Goal: Information Seeking & Learning: Learn about a topic

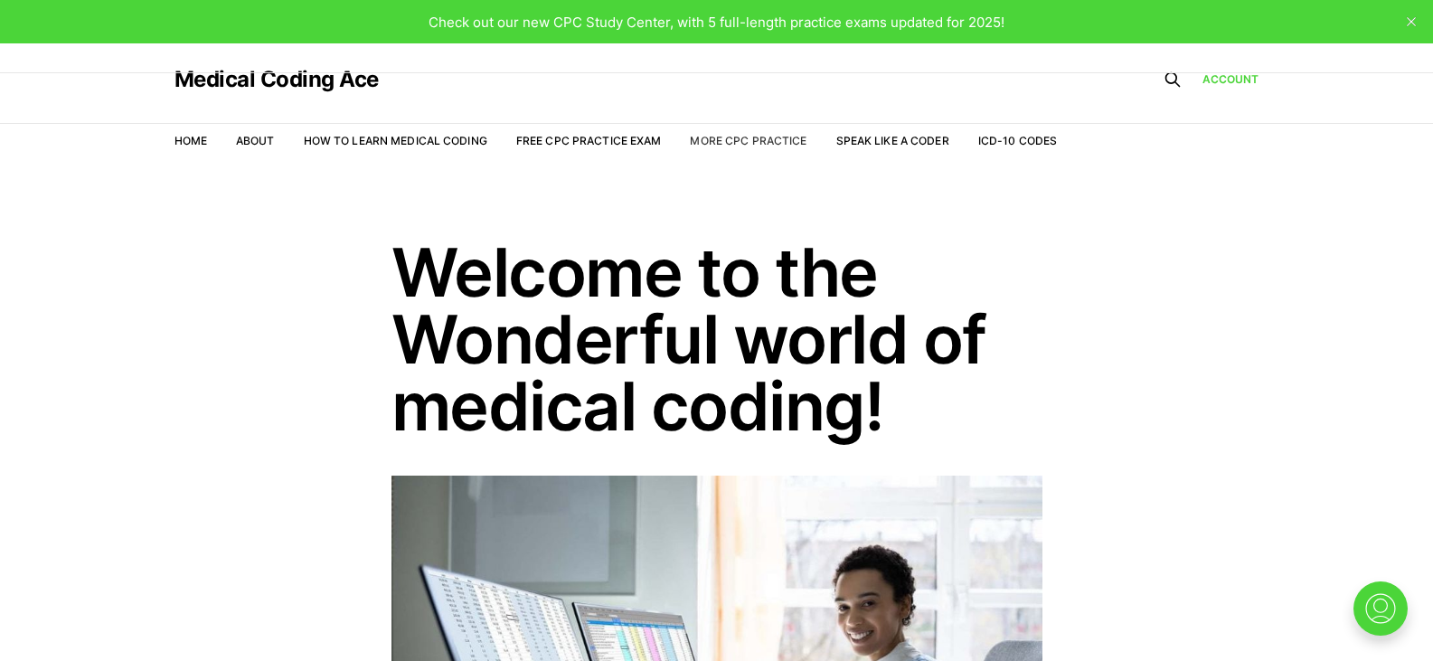
click at [714, 136] on link "More CPC Practice" at bounding box center [748, 141] width 117 height 14
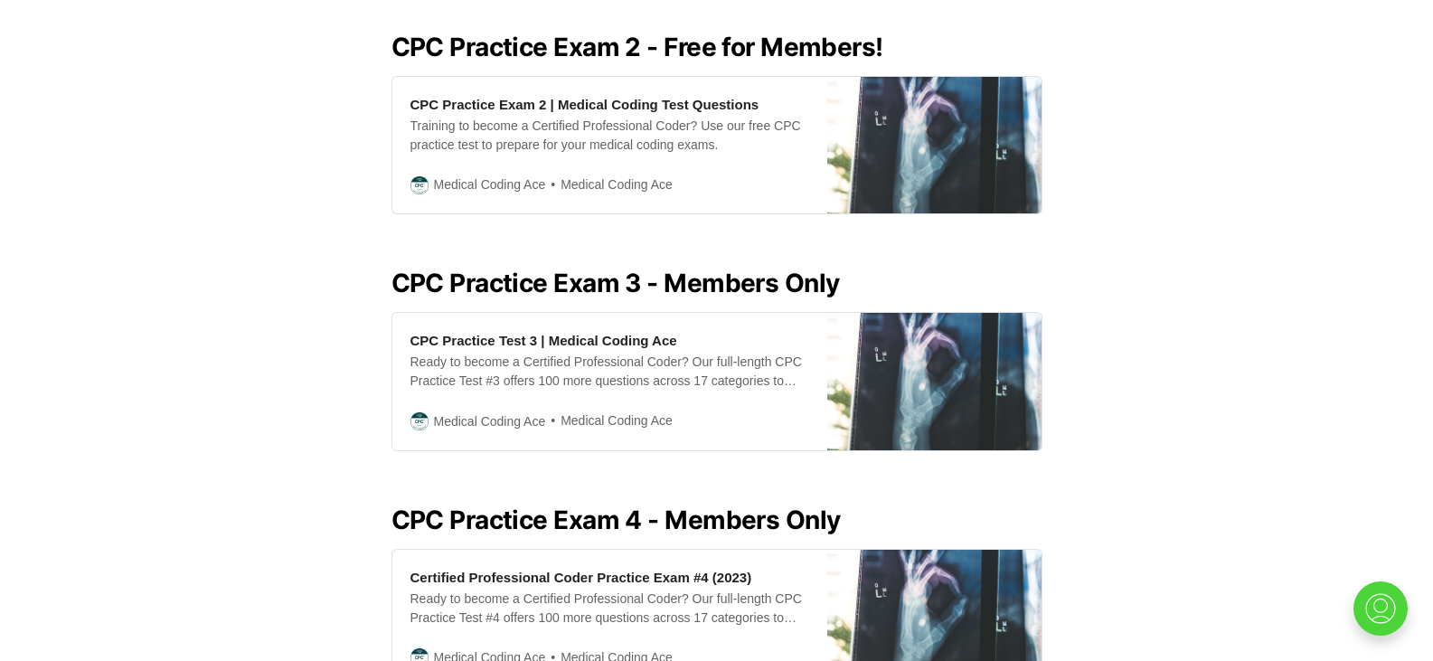
scroll to position [1076, 0]
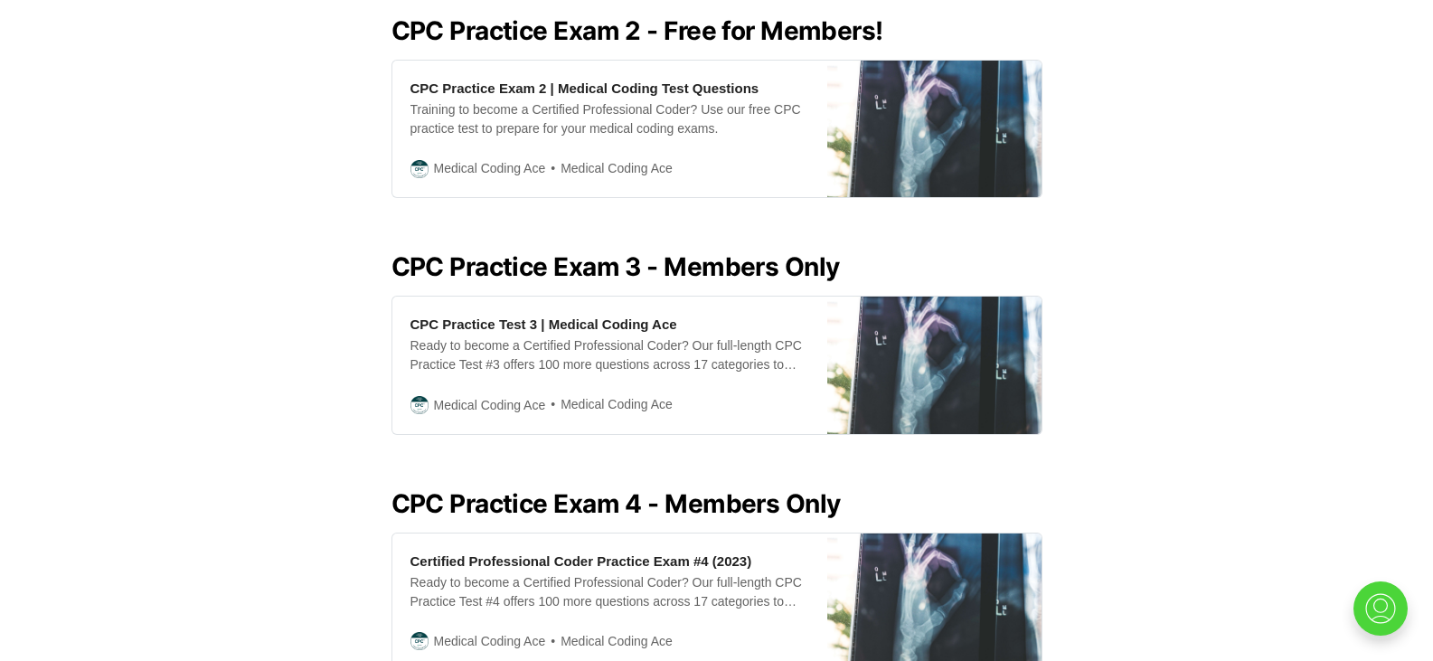
click at [946, 433] on div "Looking for all our CPC Exam practice resources in one place? Look no further! …" at bounding box center [716, 517] width 1433 height 2270
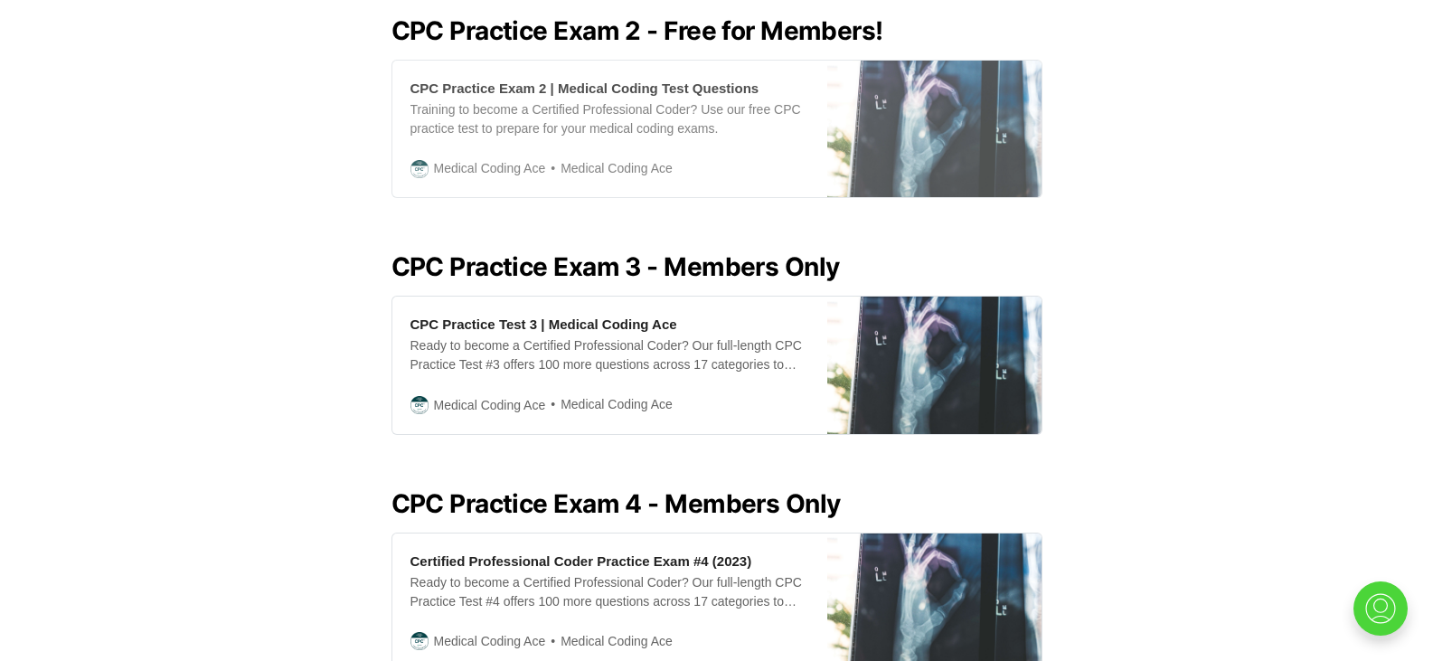
click at [769, 101] on div "Training to become a Certified Professional Coder? Use our free CPC practice te…" at bounding box center [610, 119] width 399 height 38
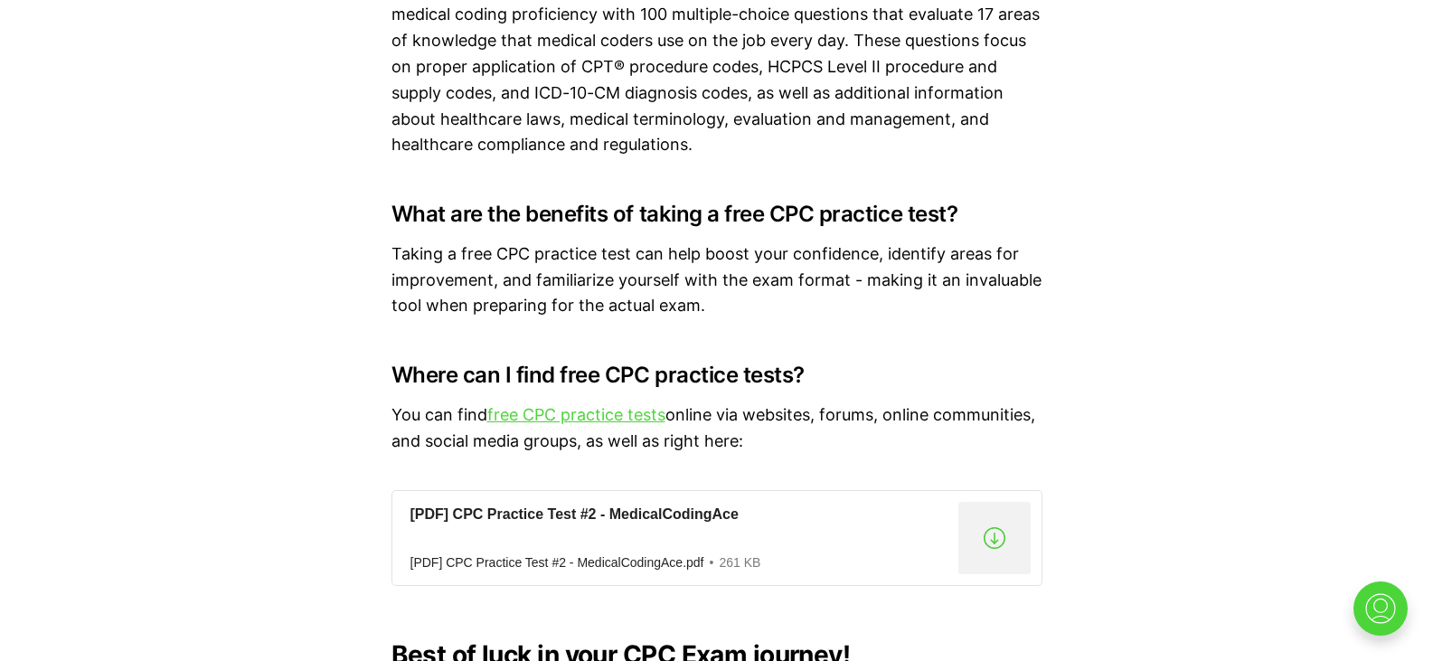
scroll to position [13492, 0]
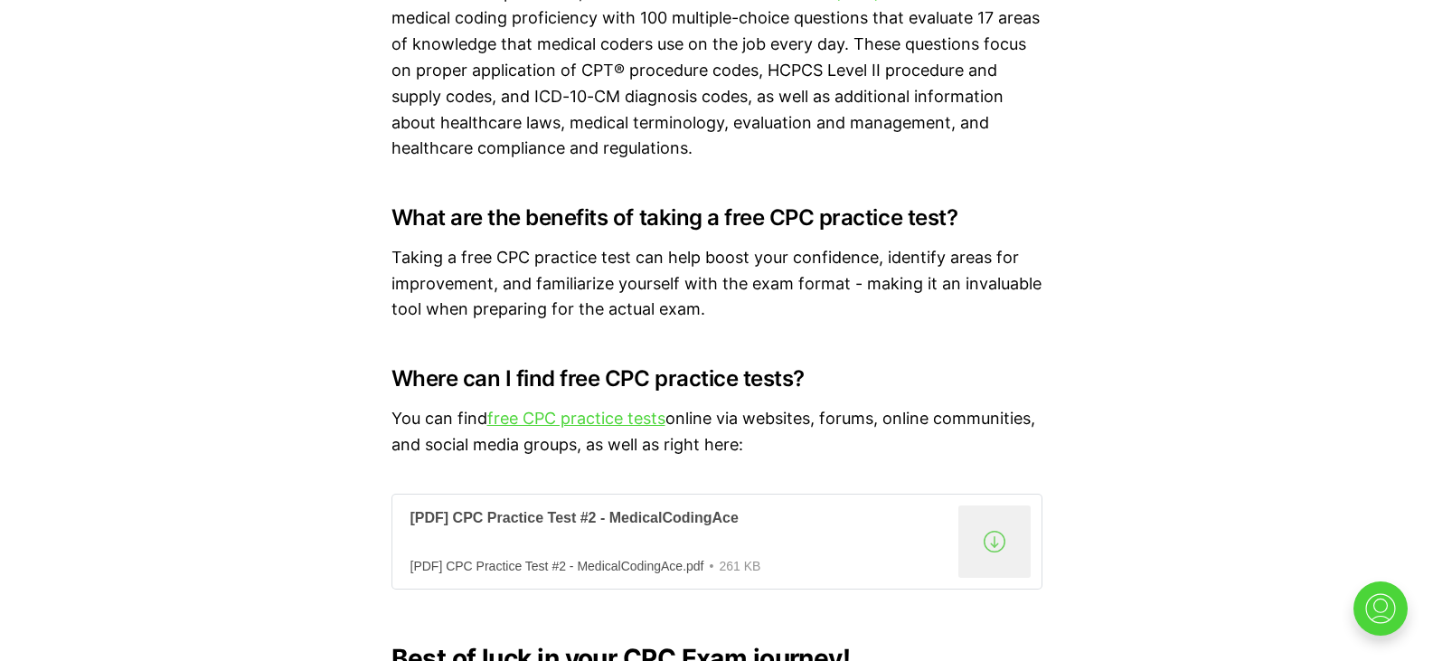
click at [678, 533] on link "[PDF] CPC Practice Test #2 - MedicalCodingAce [PDF] CPC Practice Test #2 - Medi…" at bounding box center [717, 542] width 651 height 96
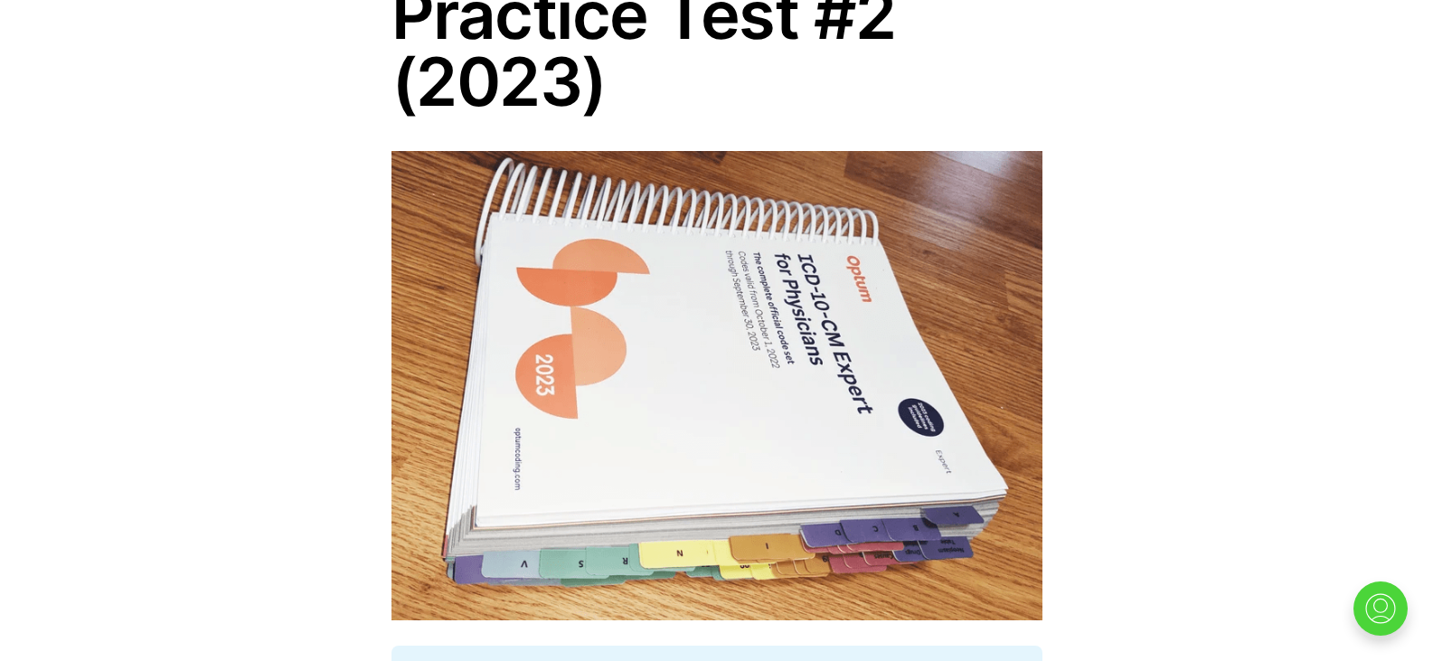
scroll to position [0, 0]
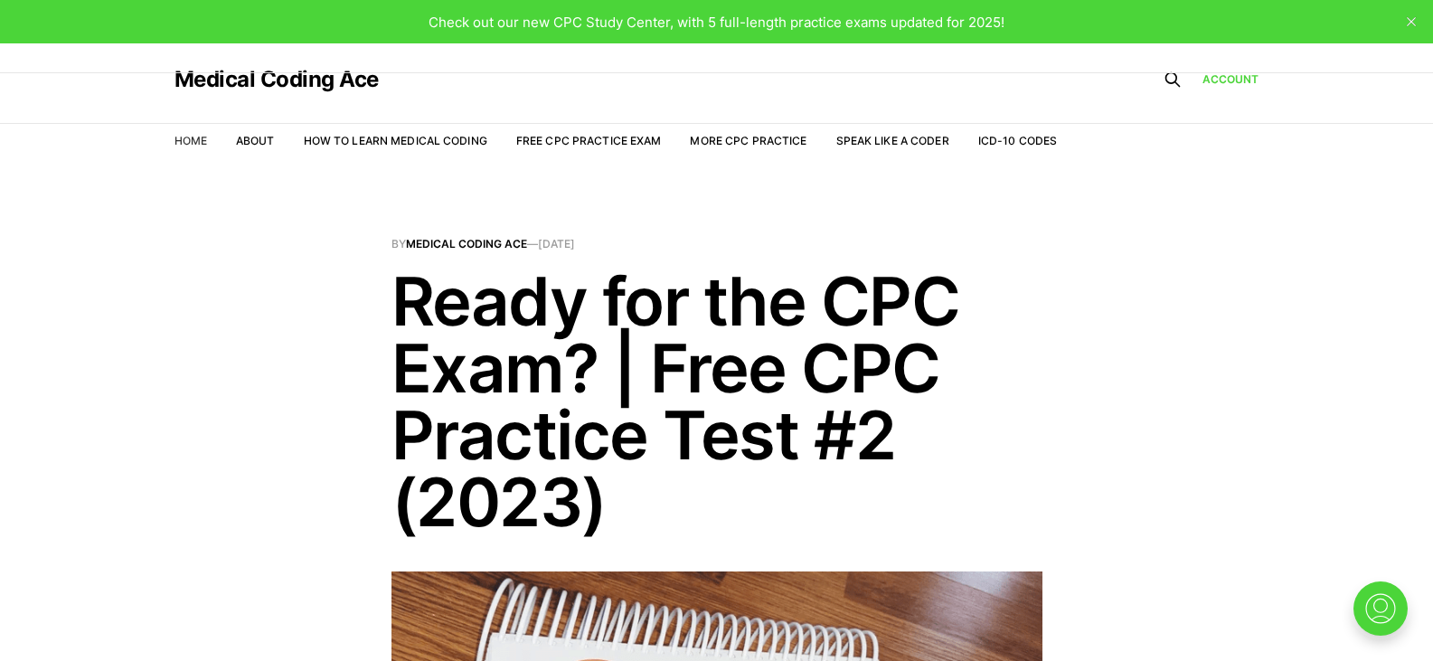
click at [192, 144] on link "Home" at bounding box center [191, 141] width 33 height 14
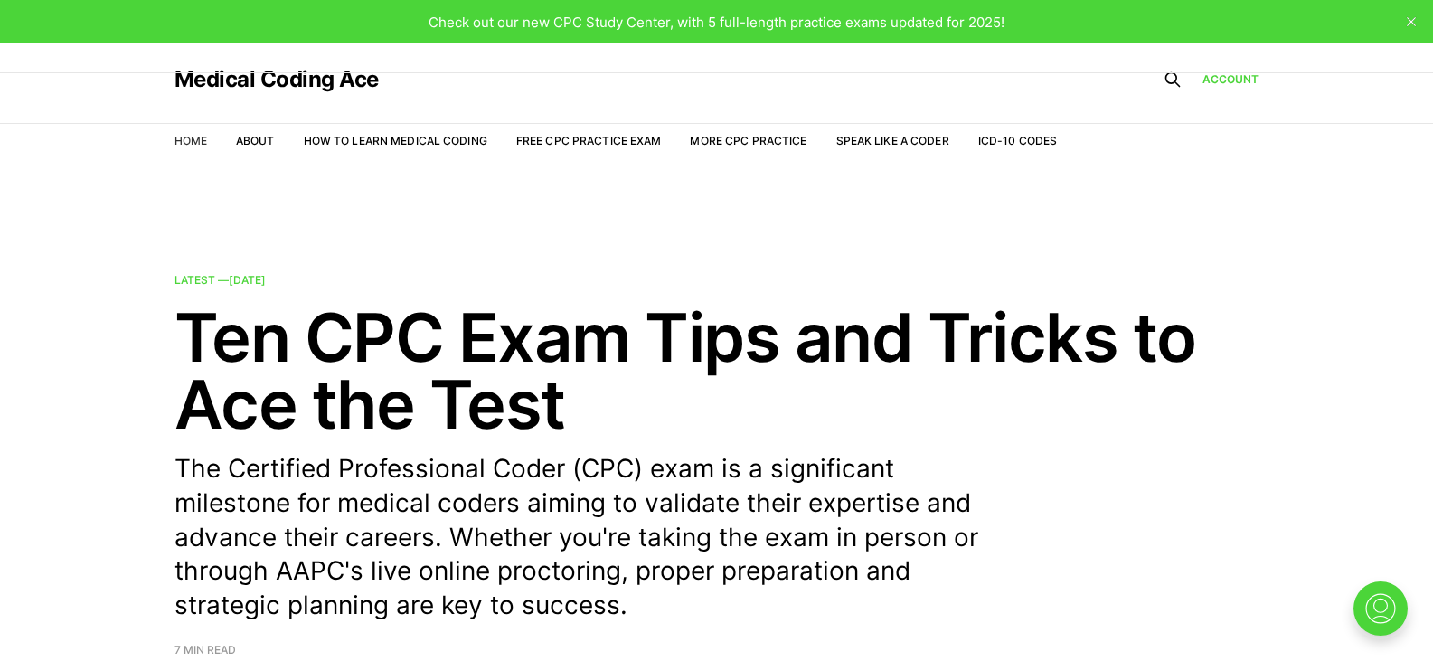
click at [196, 142] on link "Home" at bounding box center [191, 141] width 33 height 14
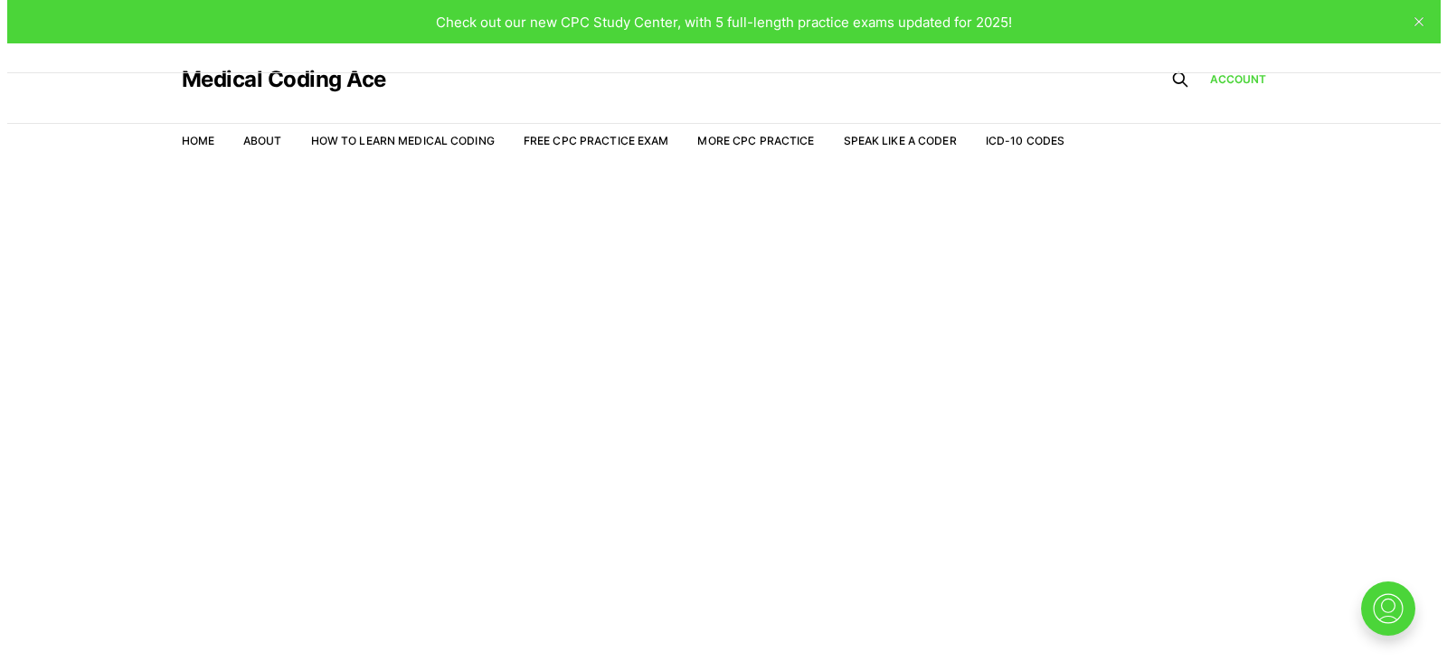
scroll to position [43, 0]
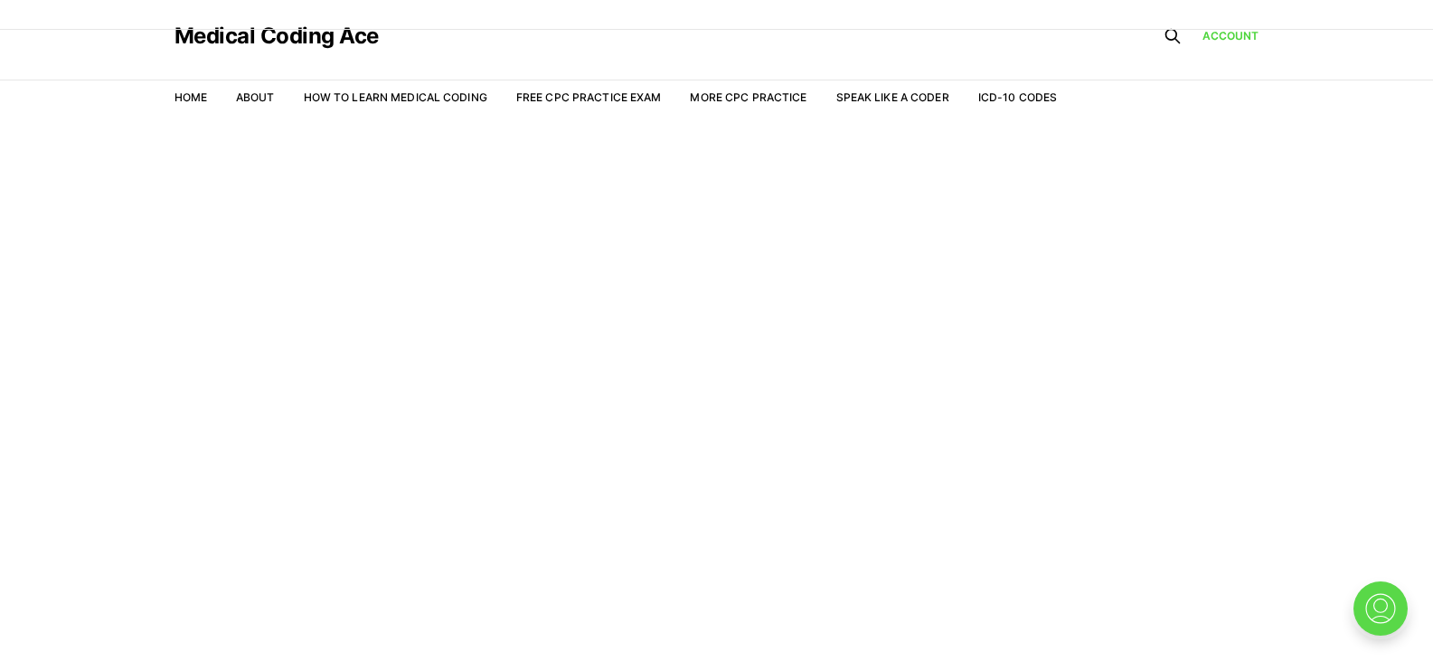
click at [1366, 601] on img at bounding box center [1381, 609] width 58 height 58
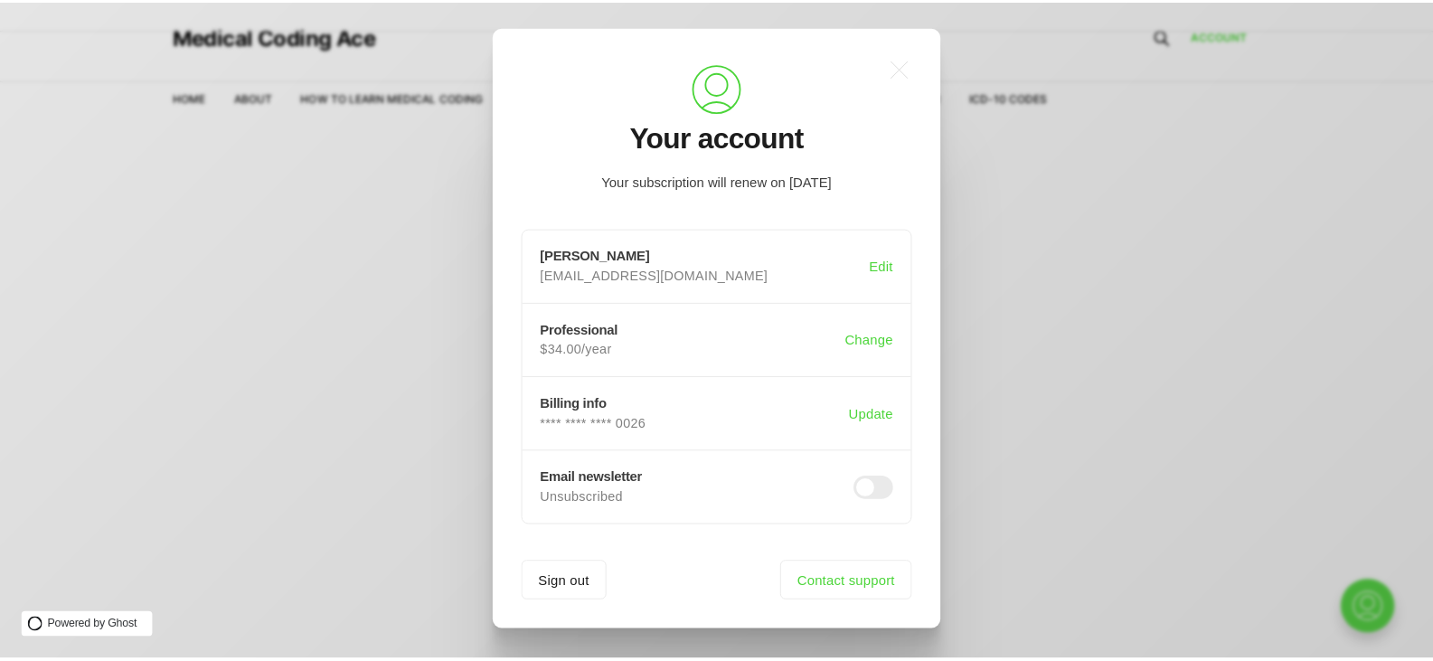
scroll to position [0, 0]
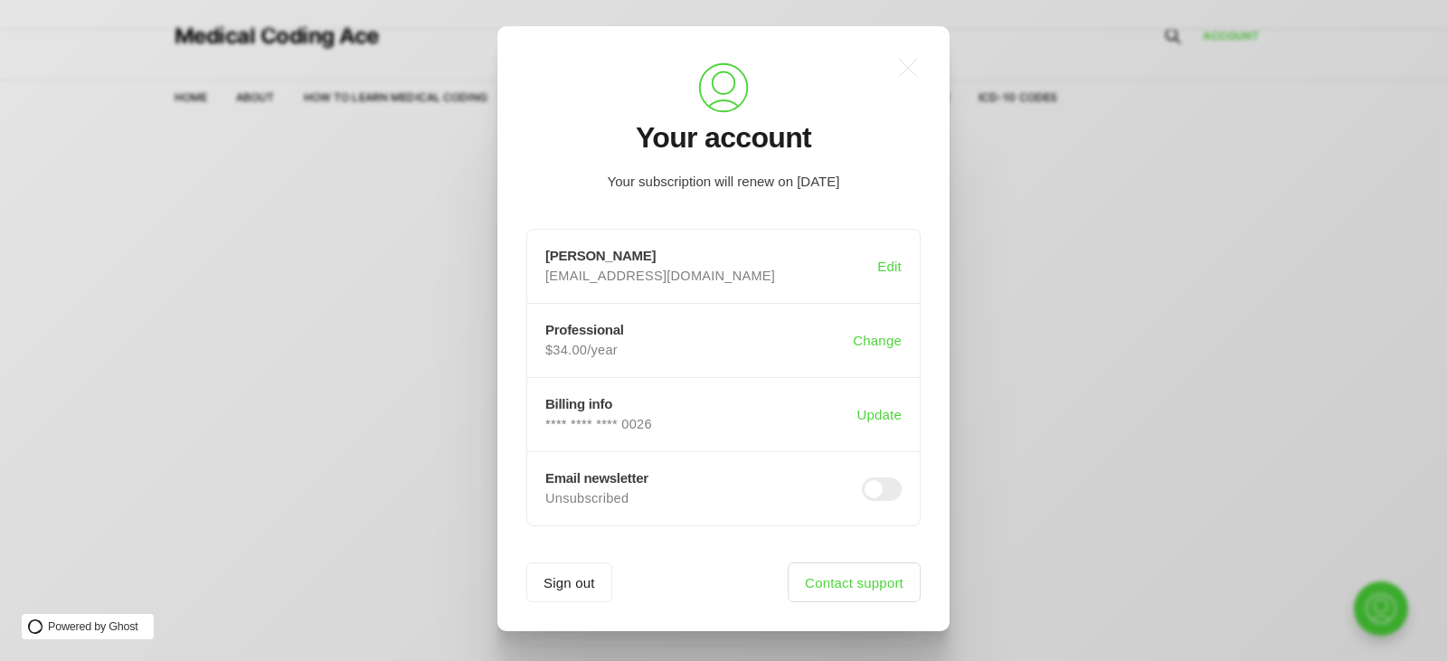
click at [846, 588] on link "Contact support" at bounding box center [854, 583] width 133 height 40
click at [916, 72] on icon ".a{fill:none;stroke:currentColor;stroke-linecap:round;stroke-linejoin:round;str…" at bounding box center [908, 68] width 40 height 40
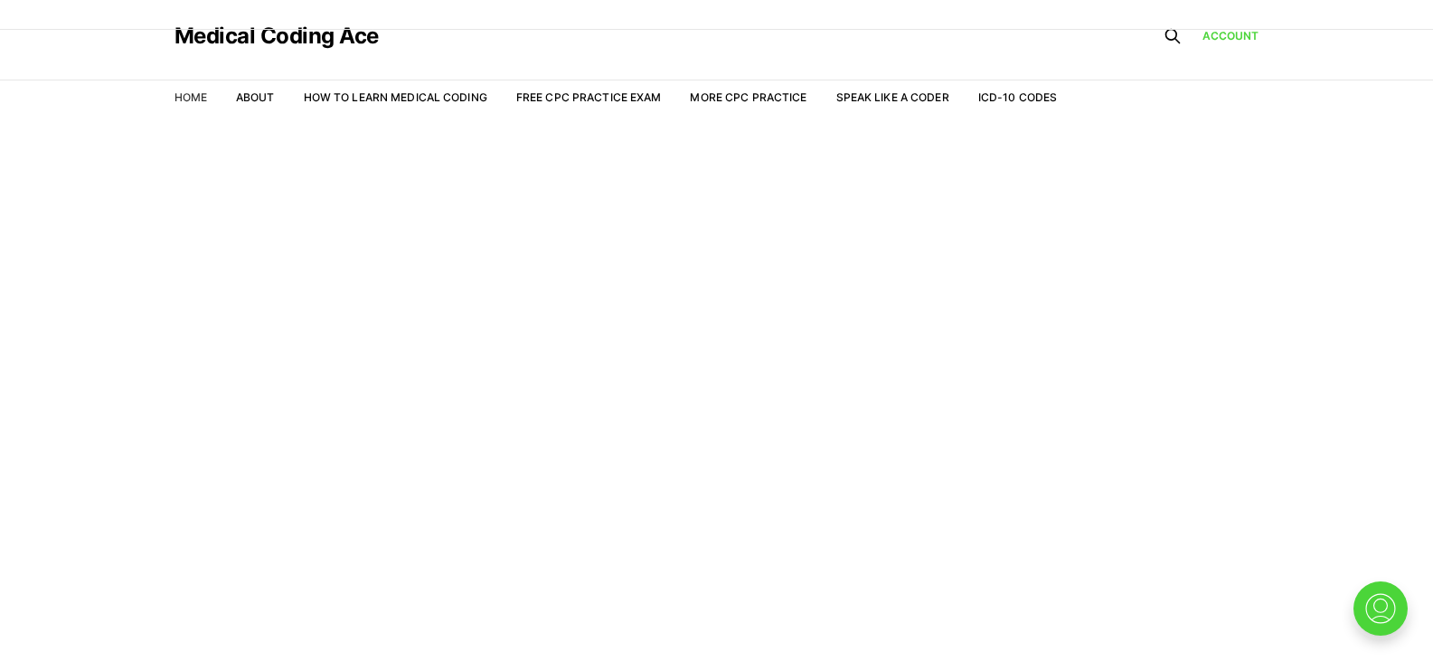
click at [198, 96] on link "Home" at bounding box center [191, 97] width 33 height 14
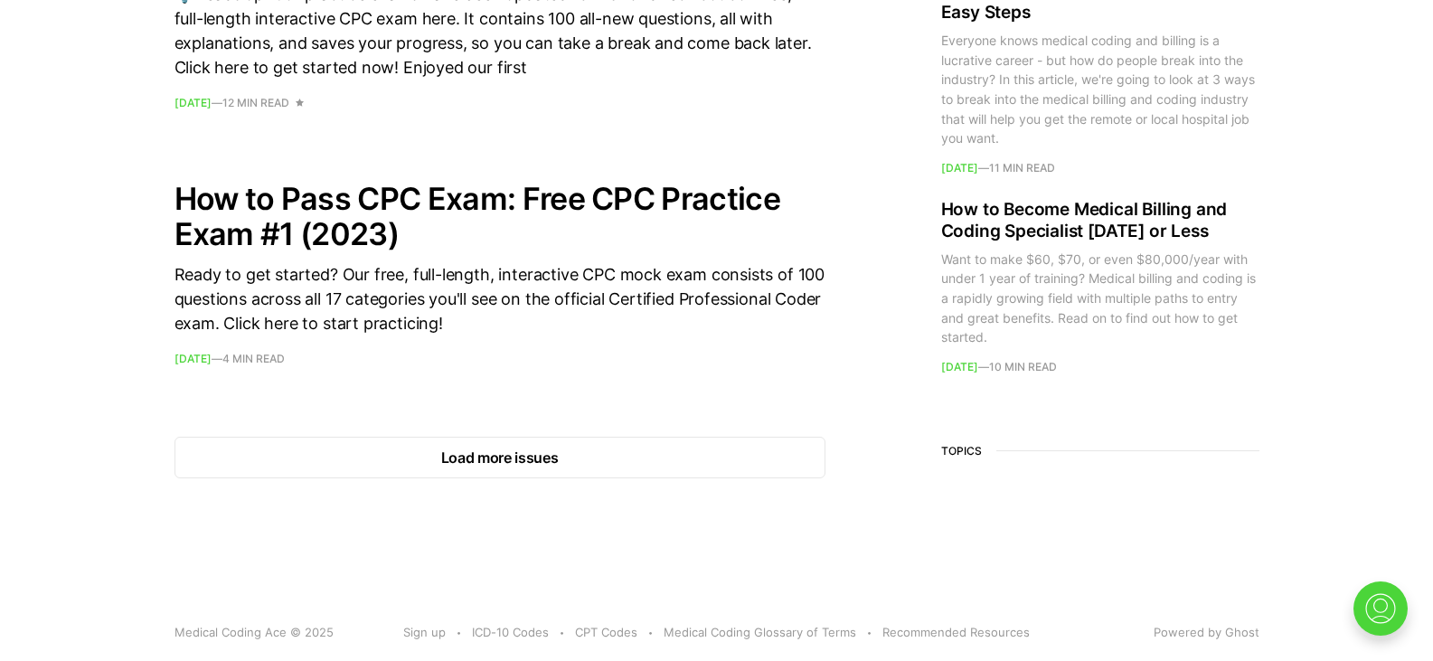
scroll to position [2709, 0]
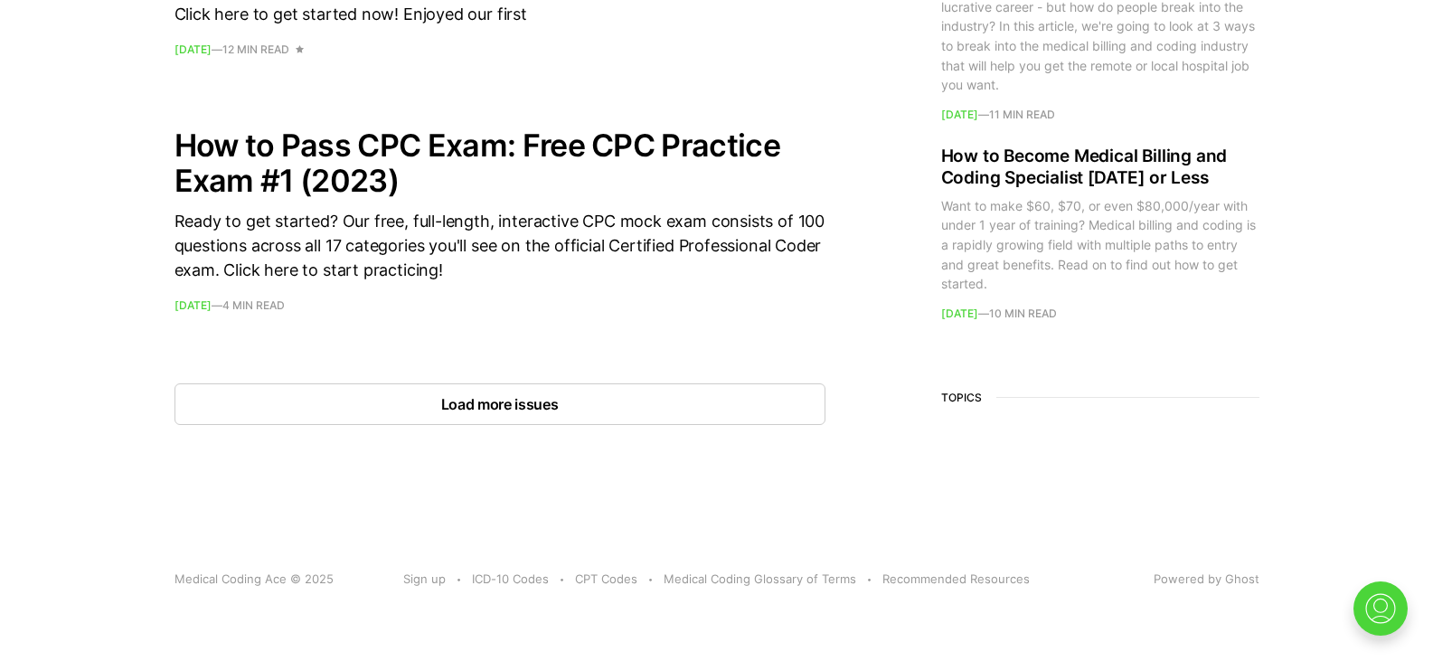
click at [690, 407] on button "Load more issues" at bounding box center [500, 404] width 651 height 42
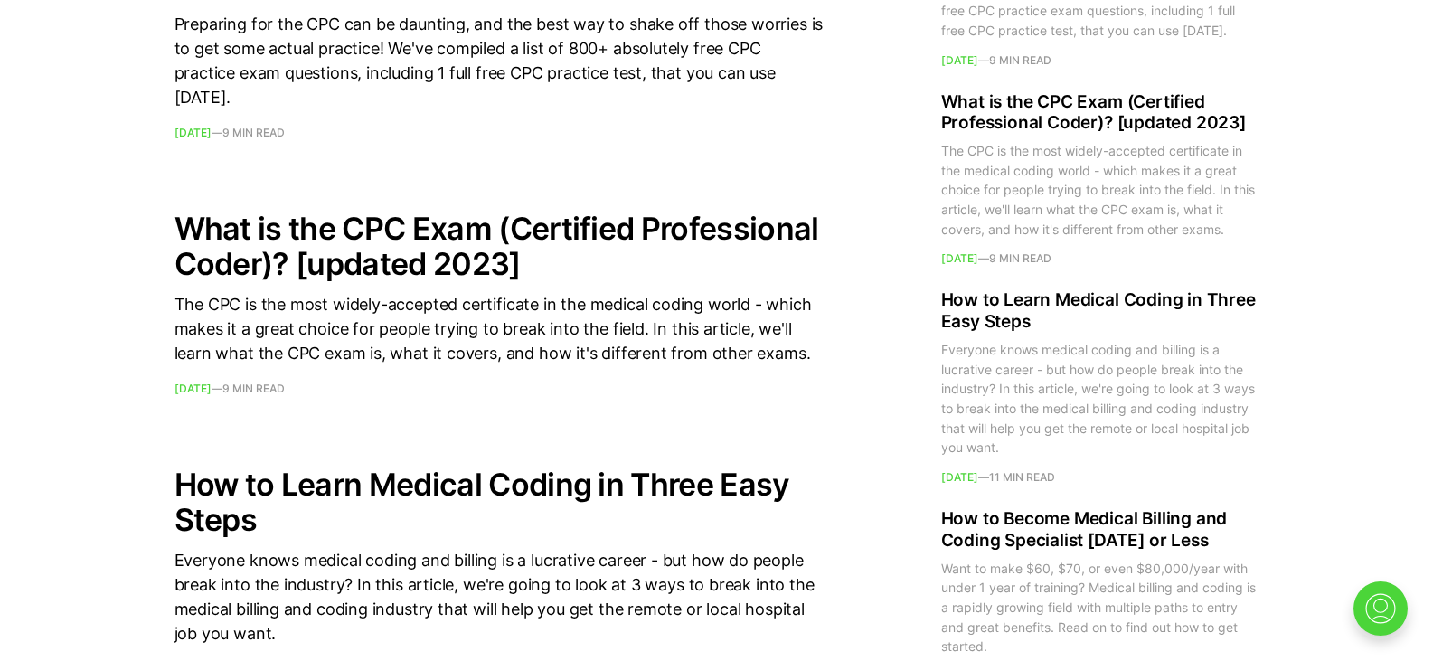
scroll to position [4901, 0]
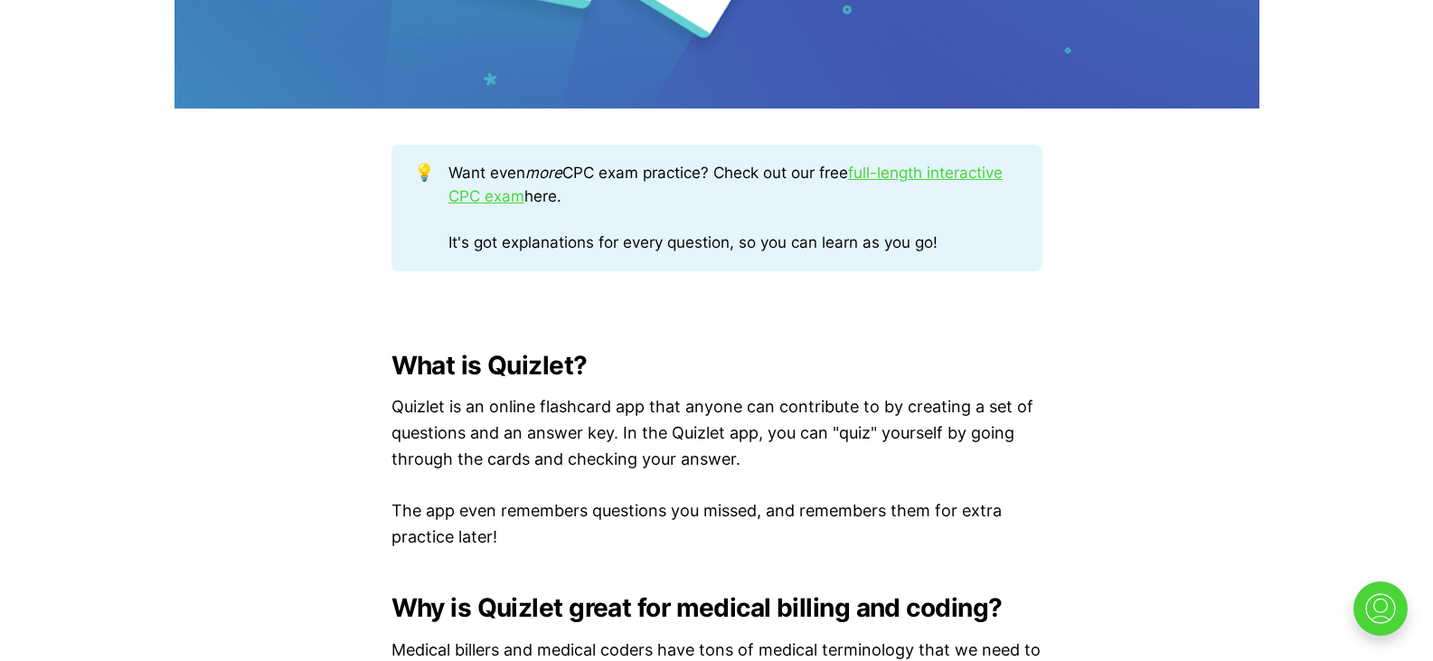
scroll to position [1107, 0]
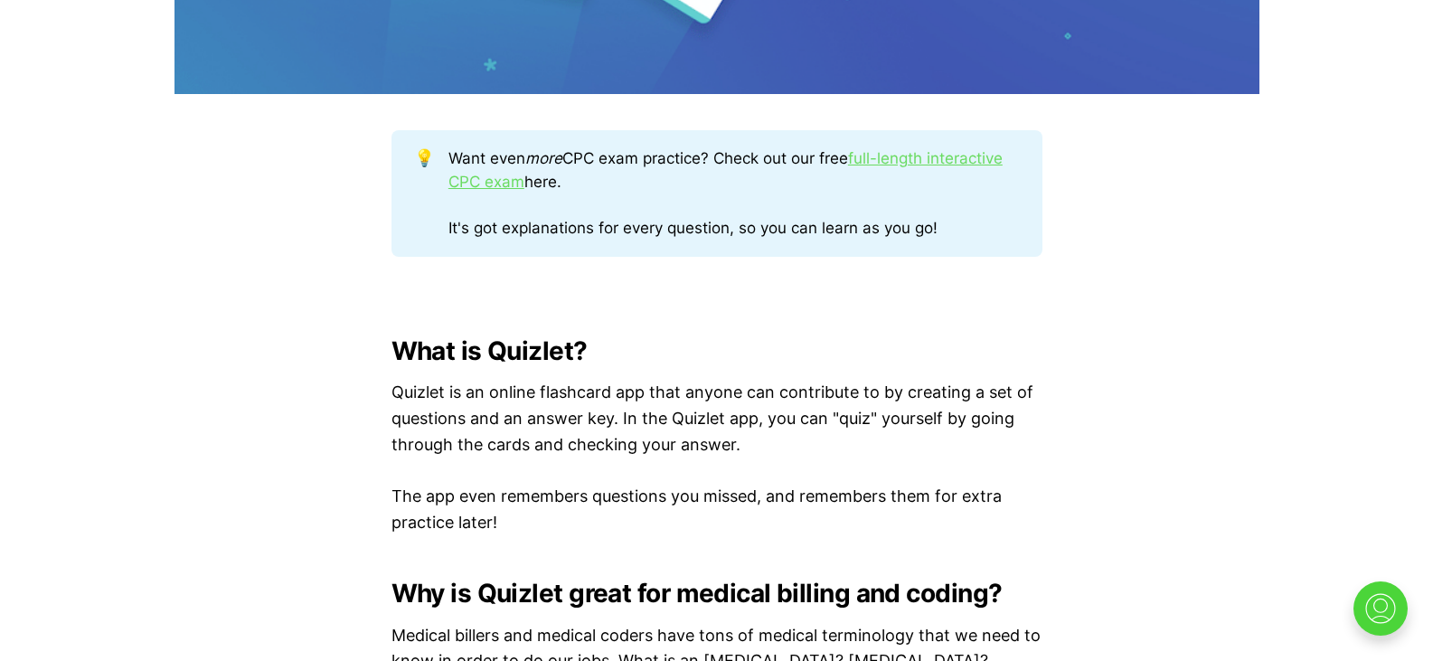
click at [959, 155] on link "full-length interactive CPC exam" at bounding box center [726, 170] width 554 height 42
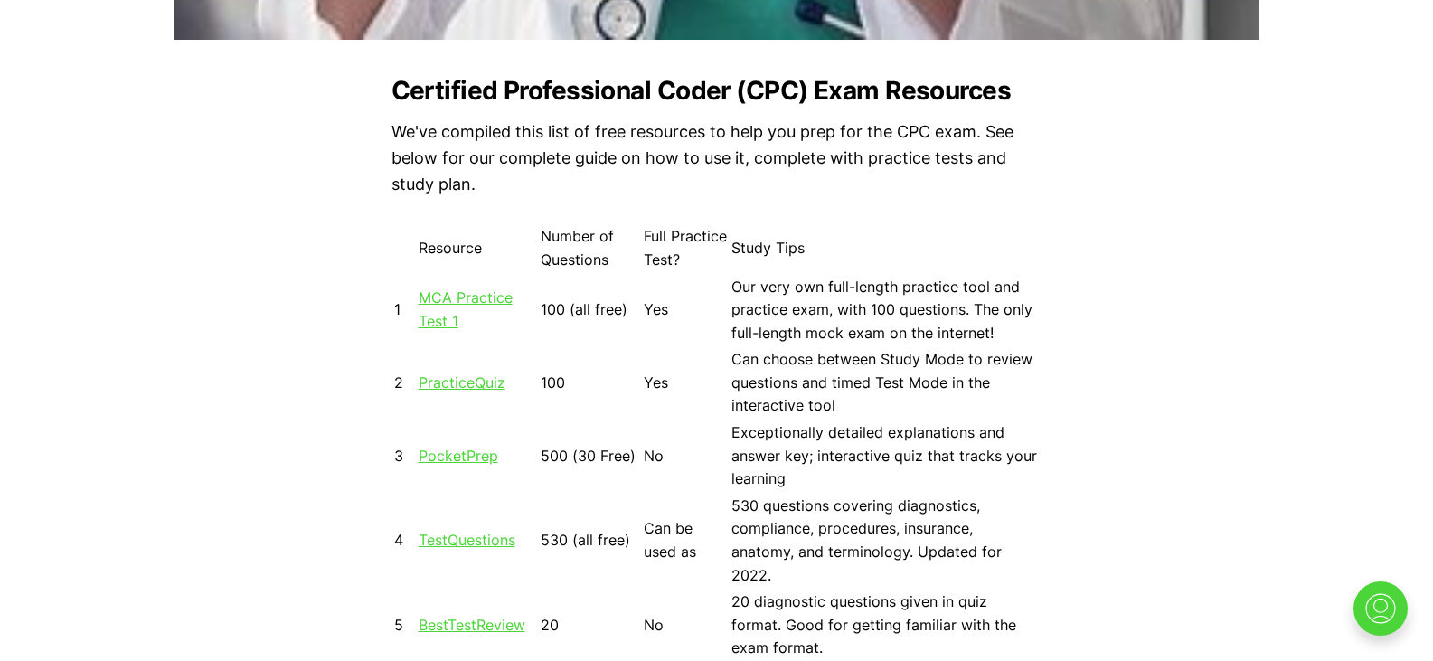
scroll to position [1648, 0]
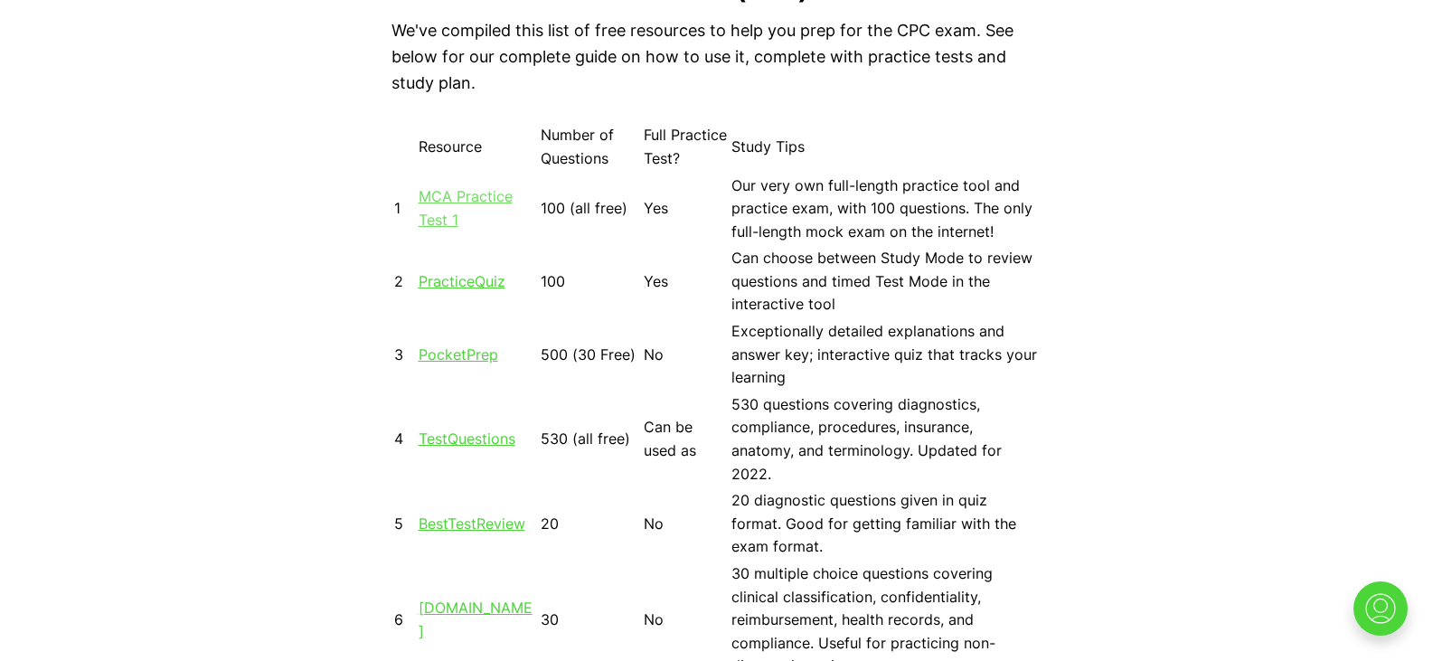
click at [451, 199] on link "MCA Practice Test 1" at bounding box center [466, 208] width 94 height 42
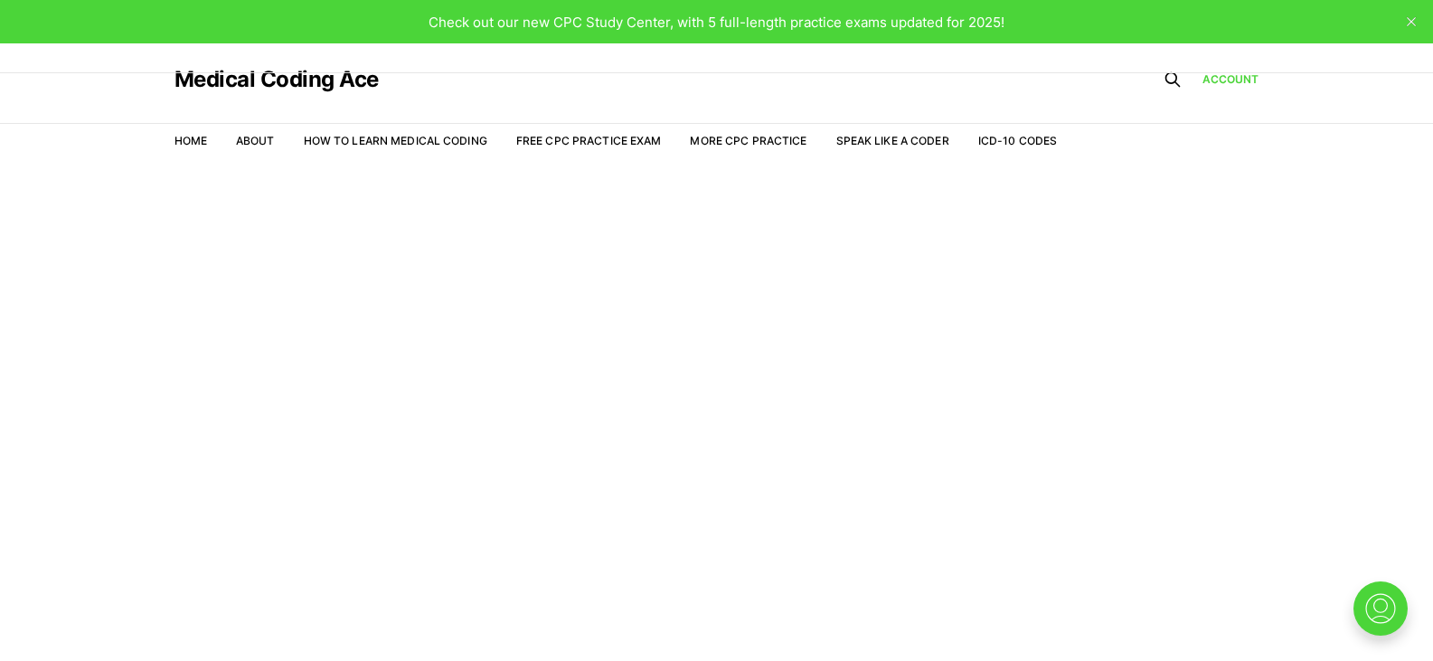
scroll to position [43, 0]
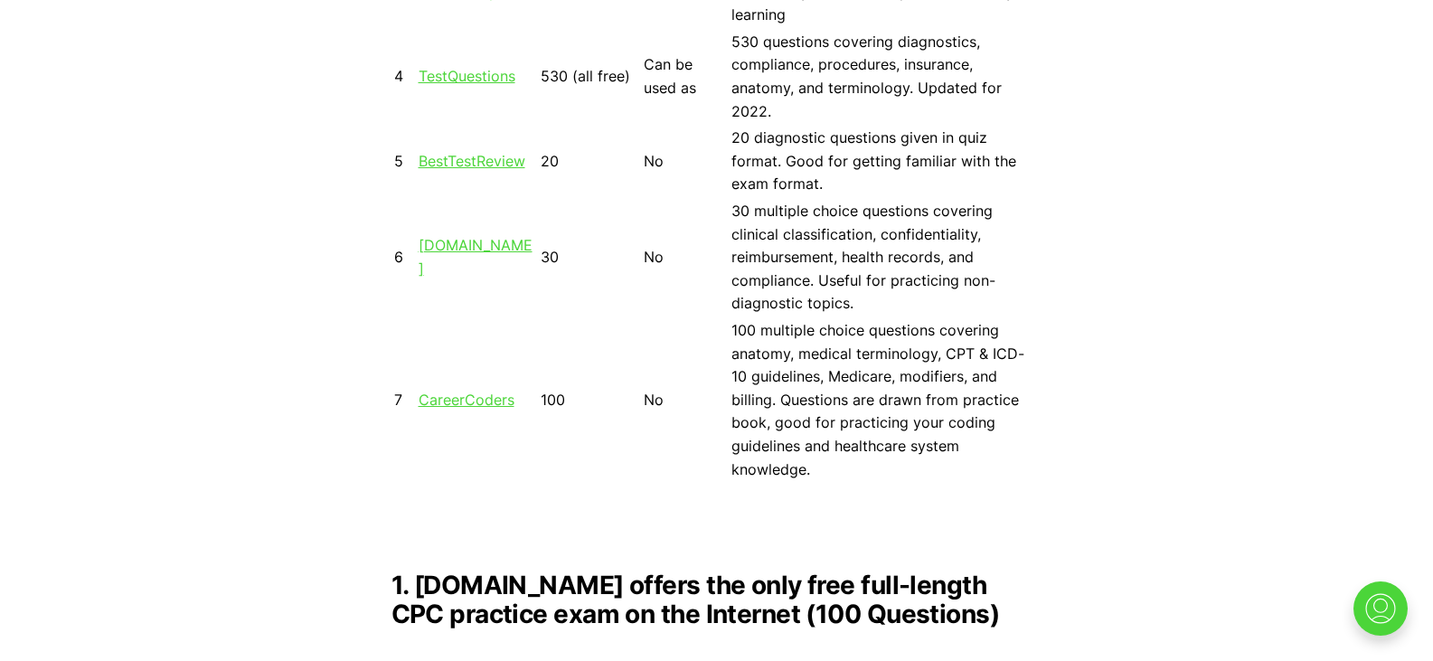
scroll to position [2047, 0]
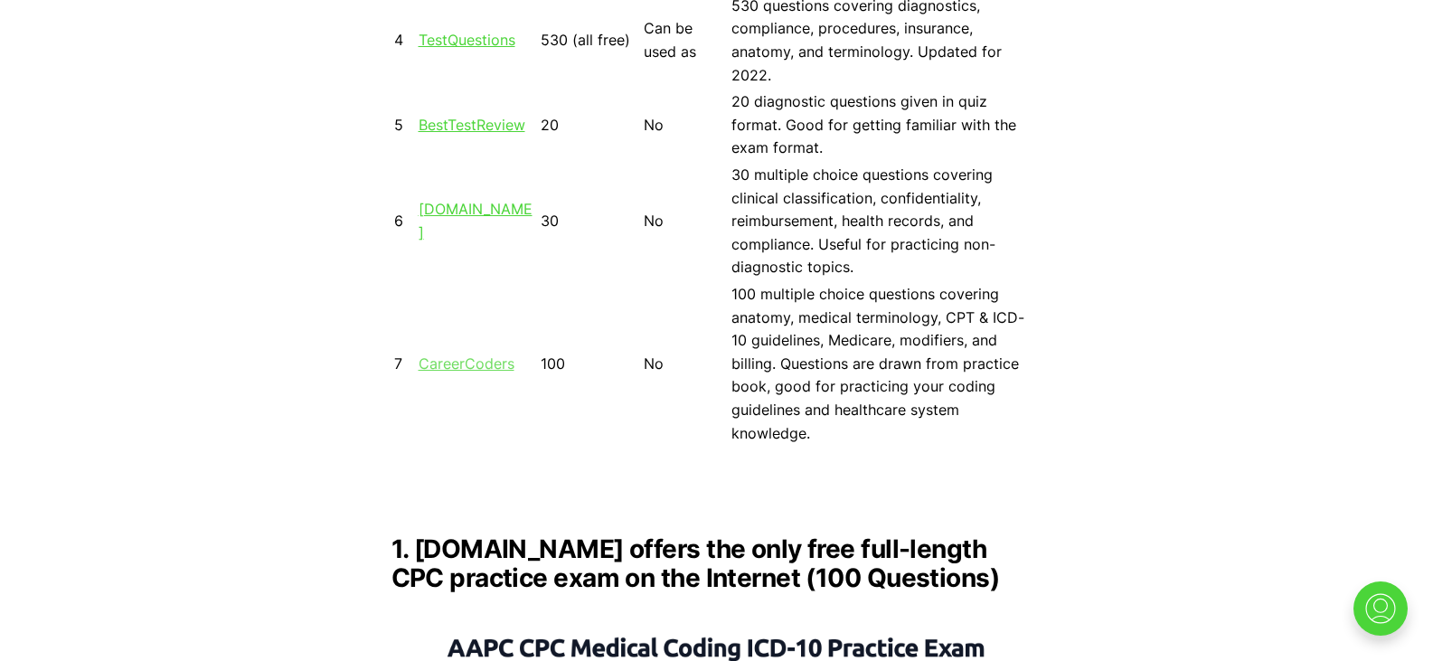
click at [462, 357] on link "CareerCoders" at bounding box center [467, 364] width 96 height 18
